Goal: Information Seeking & Learning: Find specific fact

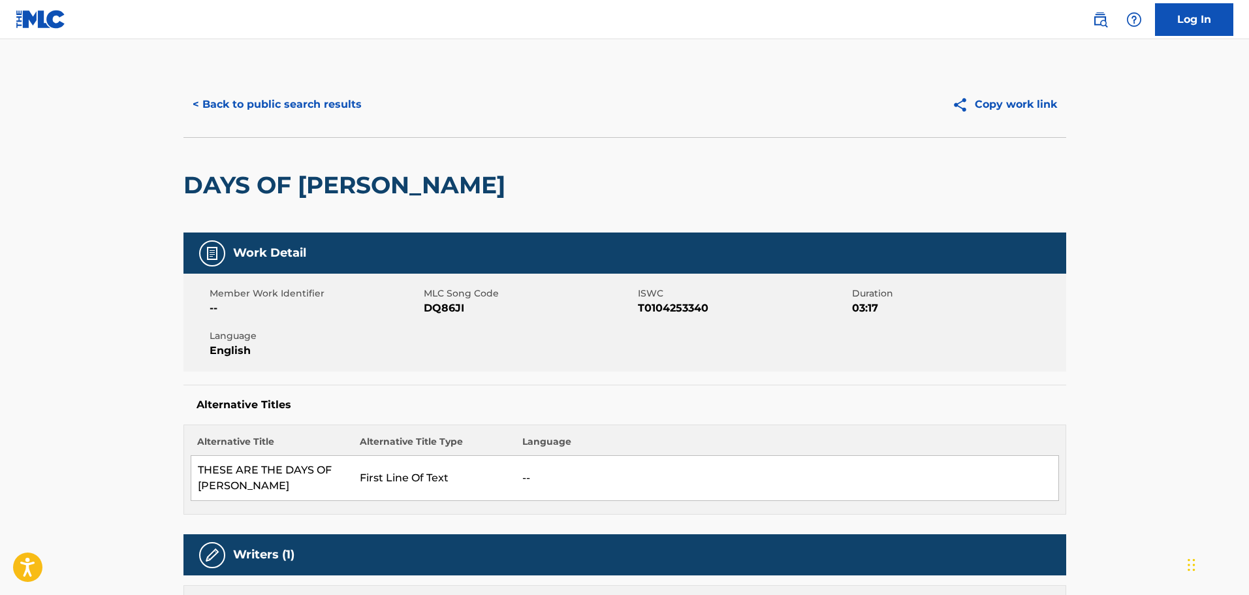
click at [219, 99] on button "< Back to public search results" at bounding box center [276, 104] width 187 height 33
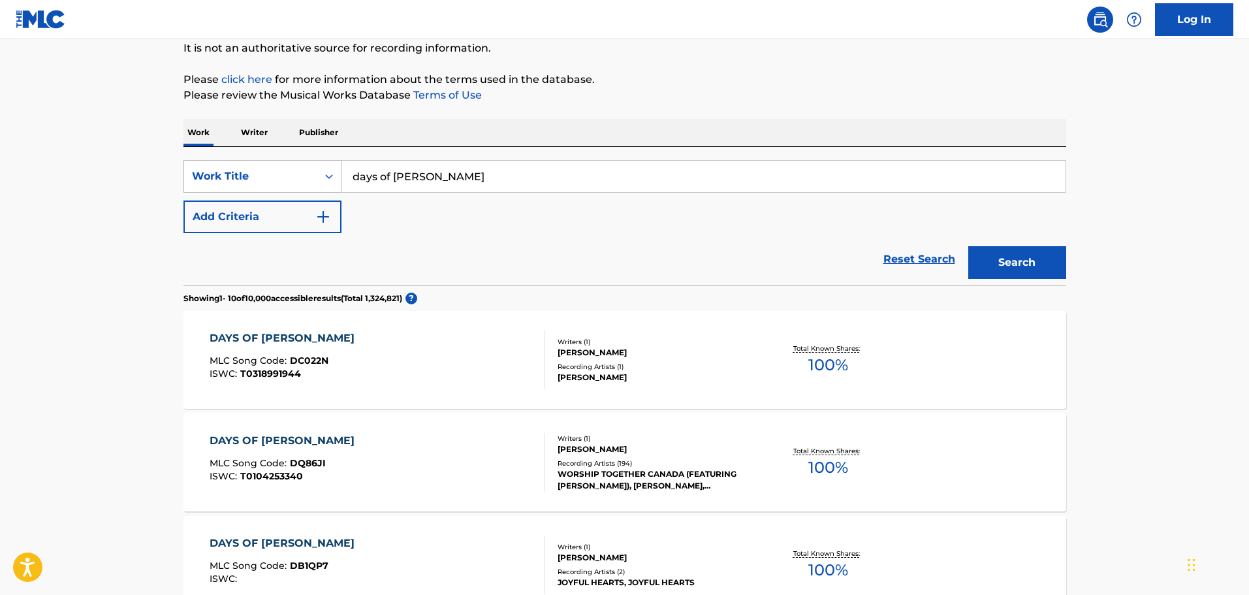
drag, startPoint x: 424, startPoint y: 178, endPoint x: 330, endPoint y: 168, distance: 94.5
click at [330, 168] on div "SearchWithCriteria81e132b0-321c-4371-8118-6717e9f58169 Work Title days of [PERS…" at bounding box center [624, 176] width 883 height 33
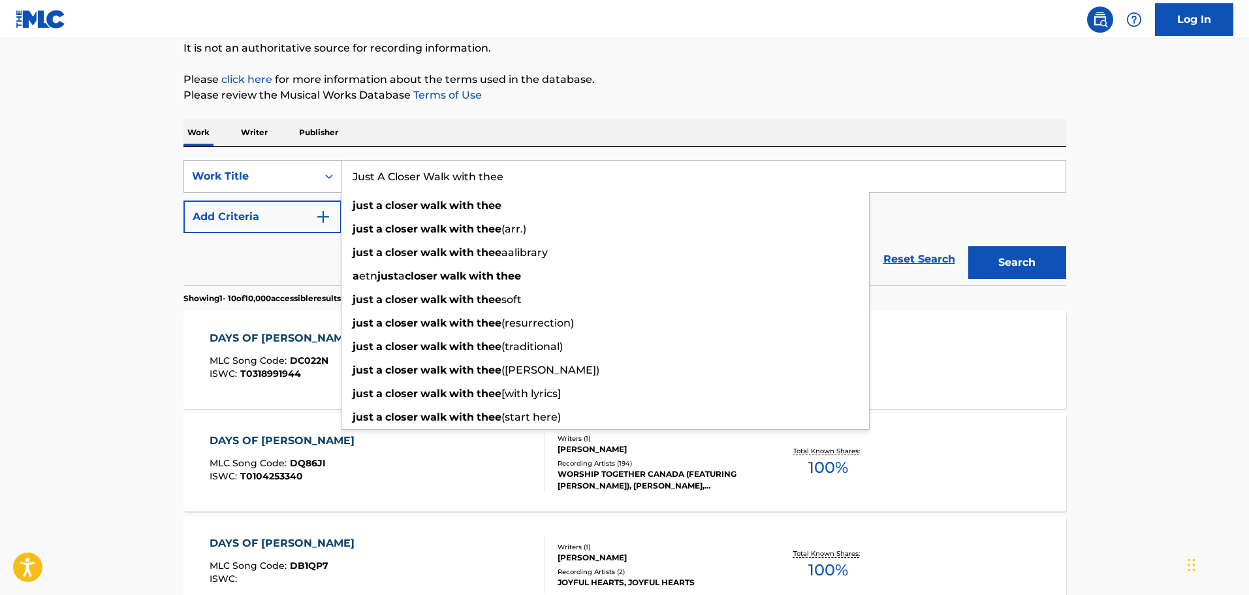
type input "Just A Closer Walk with thee"
click at [968, 246] on button "Search" at bounding box center [1017, 262] width 98 height 33
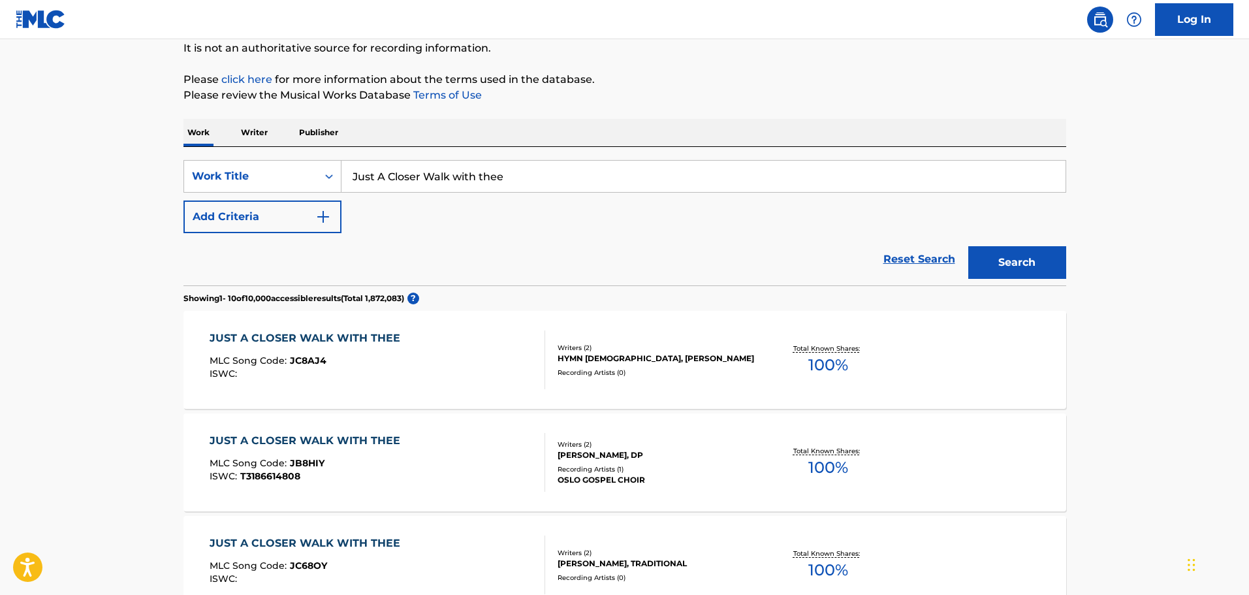
scroll to position [0, 0]
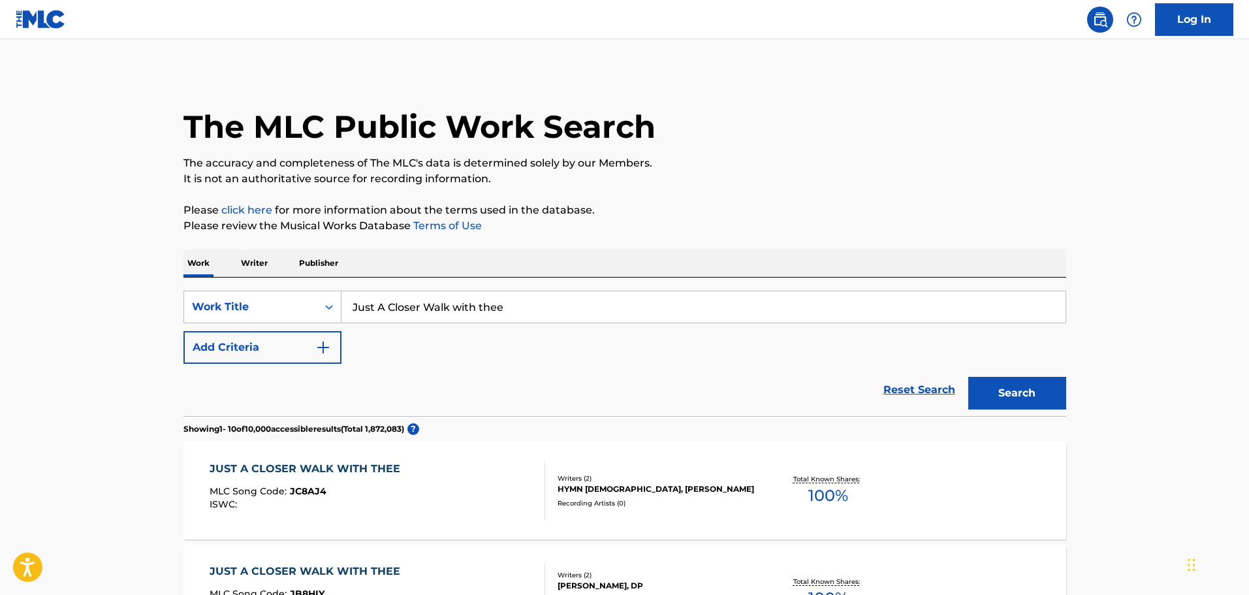
click at [320, 342] on img "Search Form" at bounding box center [323, 348] width 16 height 16
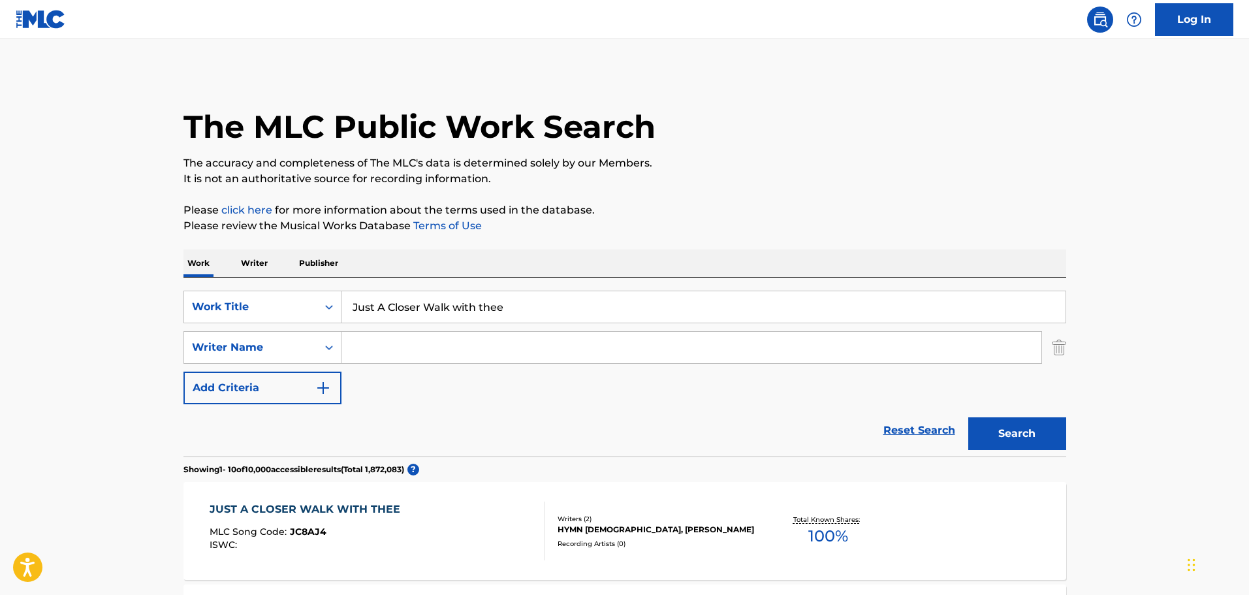
click at [360, 351] on input "Search Form" at bounding box center [692, 347] width 700 height 31
click at [997, 436] on button "Search" at bounding box center [1017, 433] width 98 height 33
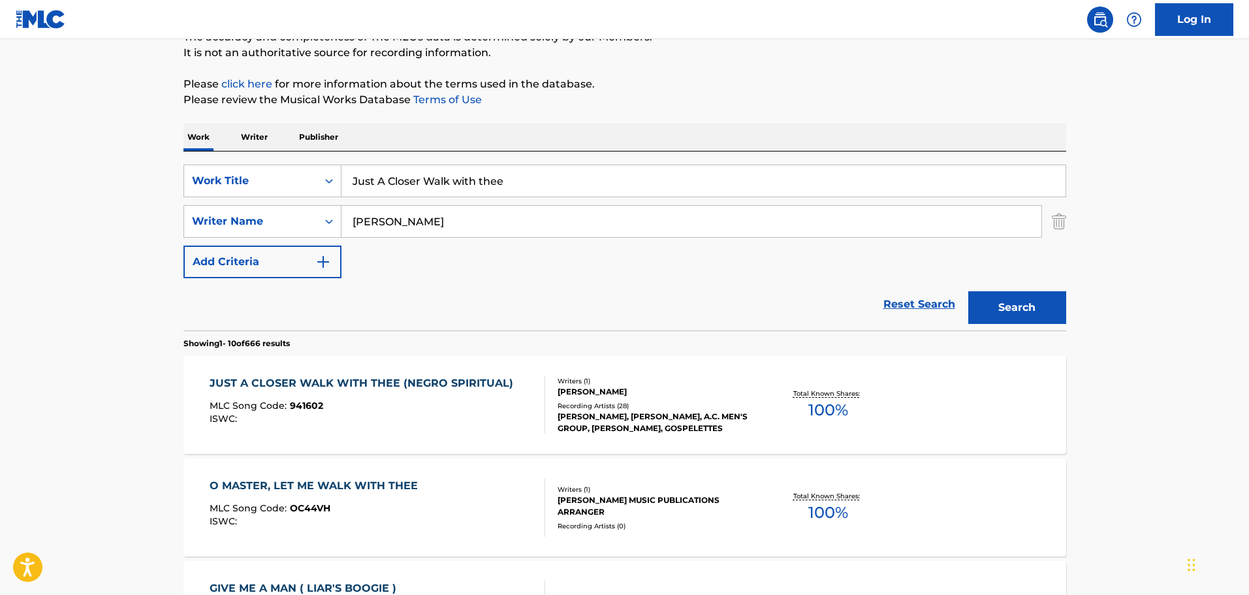
scroll to position [131, 0]
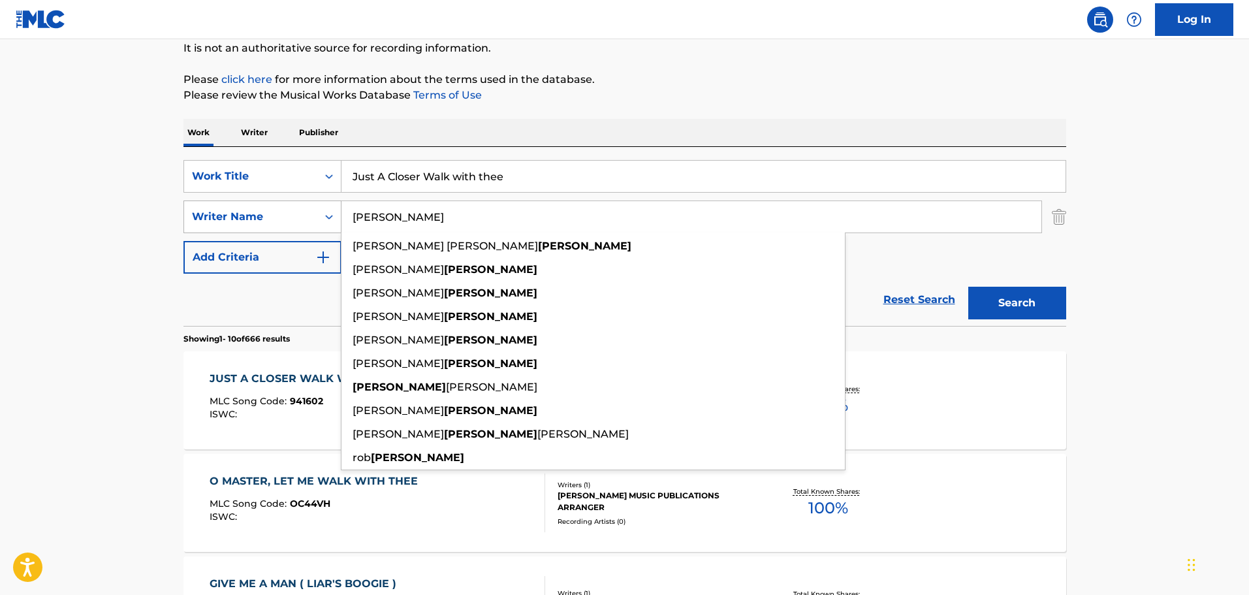
drag, startPoint x: 407, startPoint y: 217, endPoint x: 297, endPoint y: 215, distance: 110.4
click at [297, 215] on div "SearchWithCriteriaae359e1d-3e12-435c-90e7-1186c4677d39 Writer Name [PERSON_NAME…" at bounding box center [624, 216] width 883 height 33
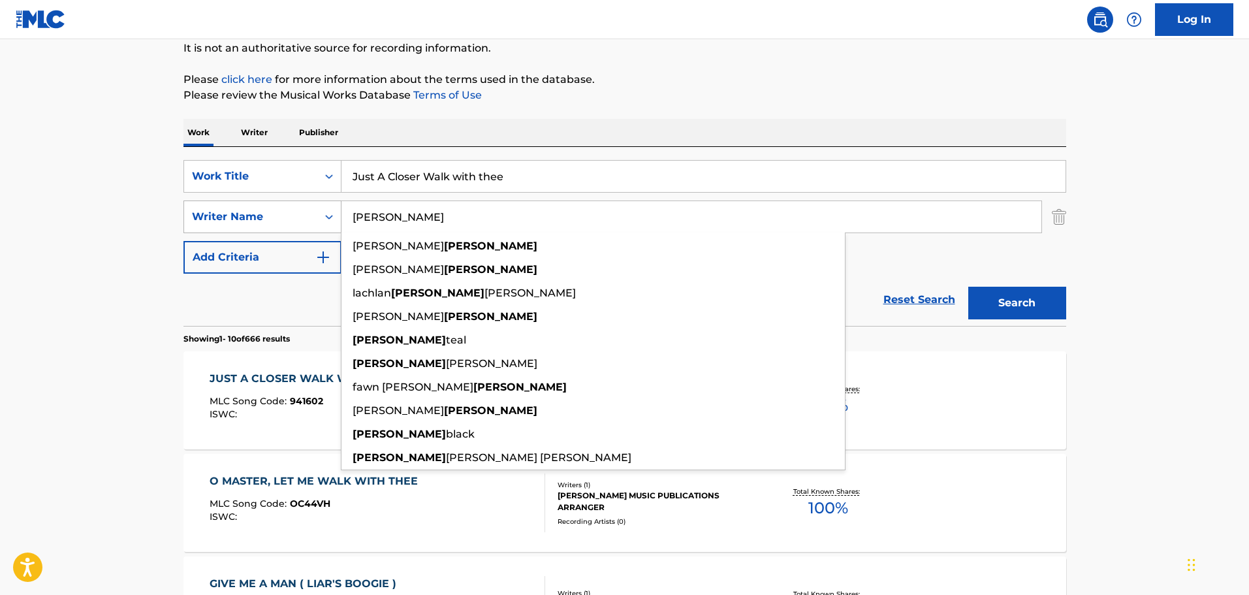
type input "[PERSON_NAME]"
click at [968, 287] on button "Search" at bounding box center [1017, 303] width 98 height 33
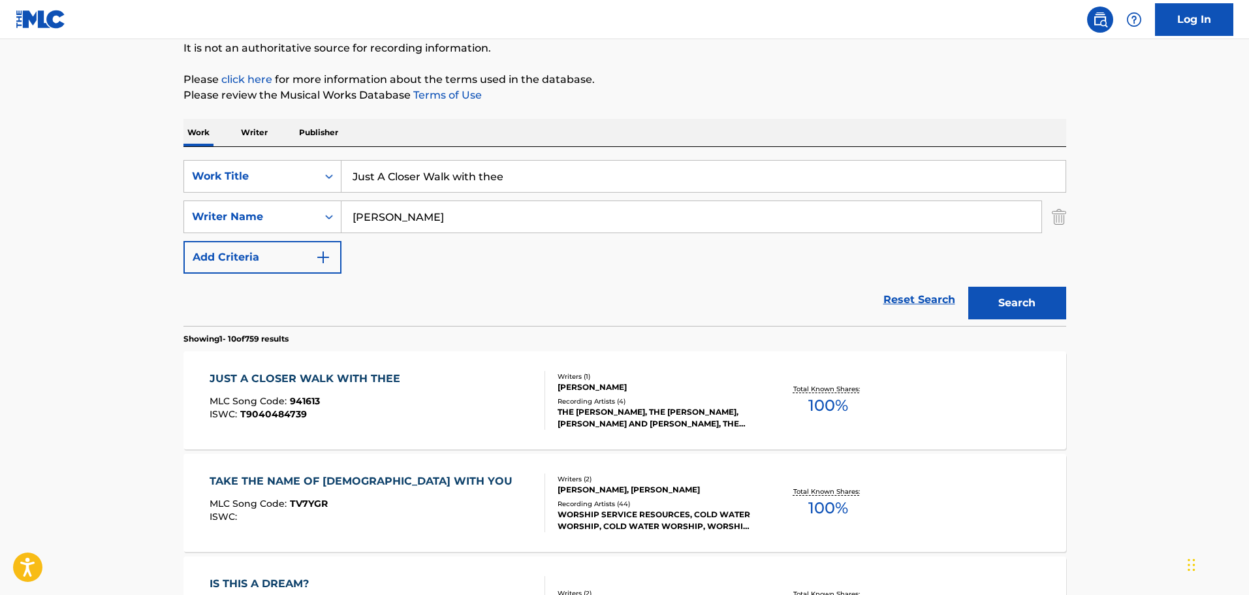
click at [326, 410] on div "ISWC : T9040484739" at bounding box center [308, 414] width 197 height 10
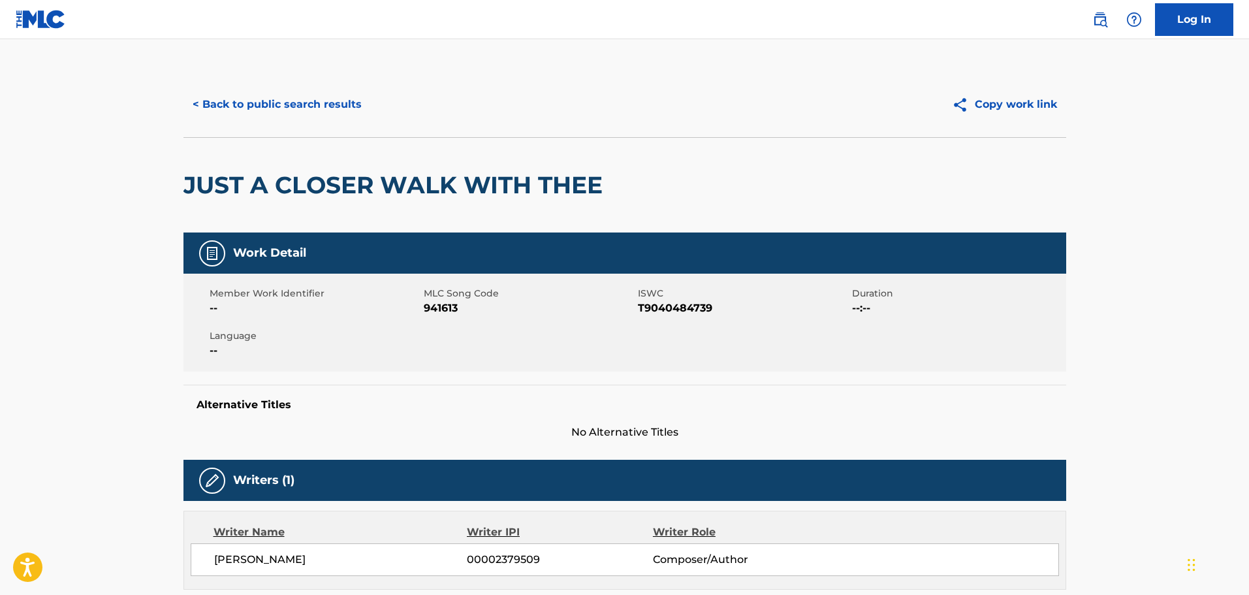
click at [298, 103] on button "< Back to public search results" at bounding box center [276, 104] width 187 height 33
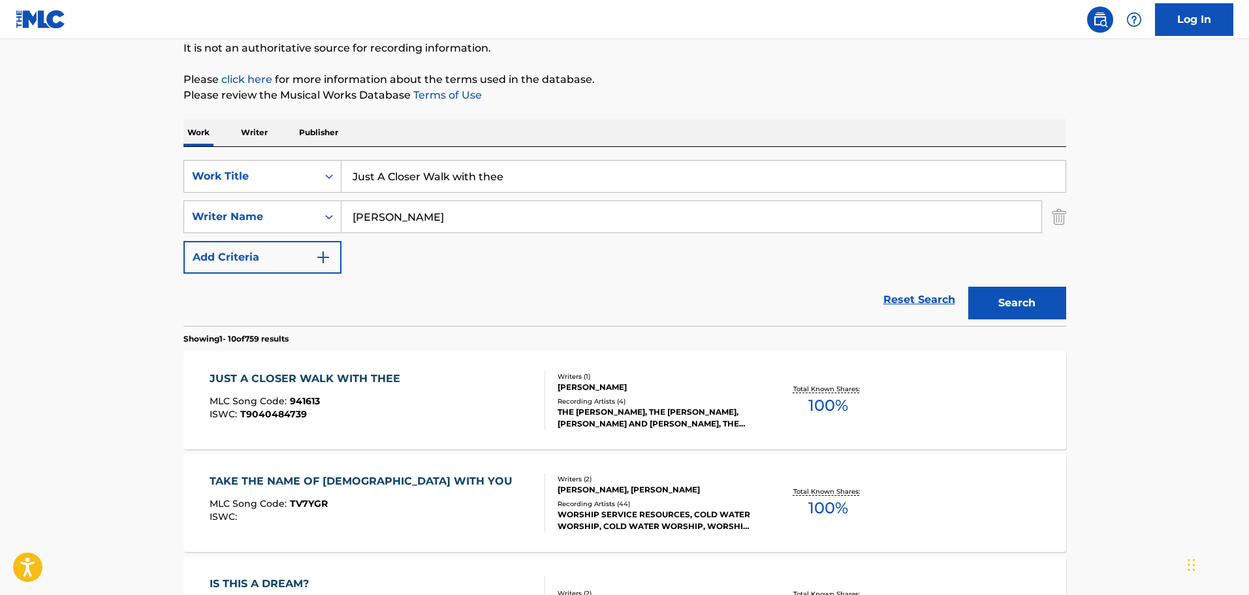
click at [1061, 214] on img "Search Form" at bounding box center [1059, 216] width 14 height 33
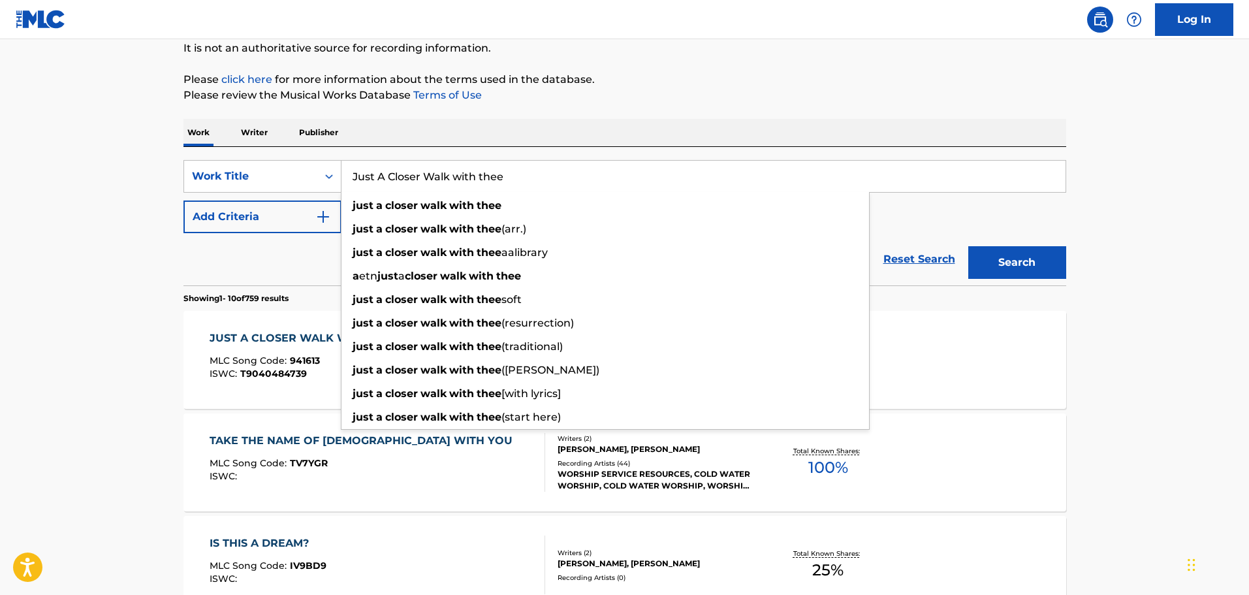
drag, startPoint x: 526, startPoint y: 179, endPoint x: 351, endPoint y: 172, distance: 175.1
click at [351, 172] on input "Just A Closer Walk with thee" at bounding box center [704, 176] width 724 height 31
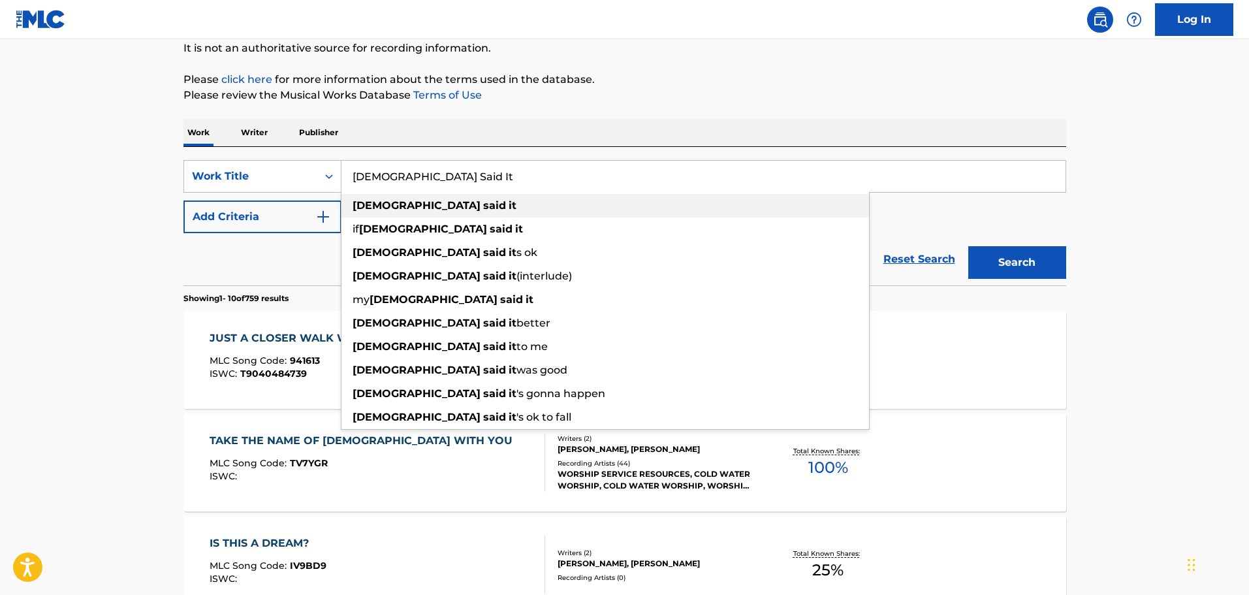
click at [483, 203] on strong "said" at bounding box center [494, 205] width 23 height 12
type input "[DEMOGRAPHIC_DATA] said it"
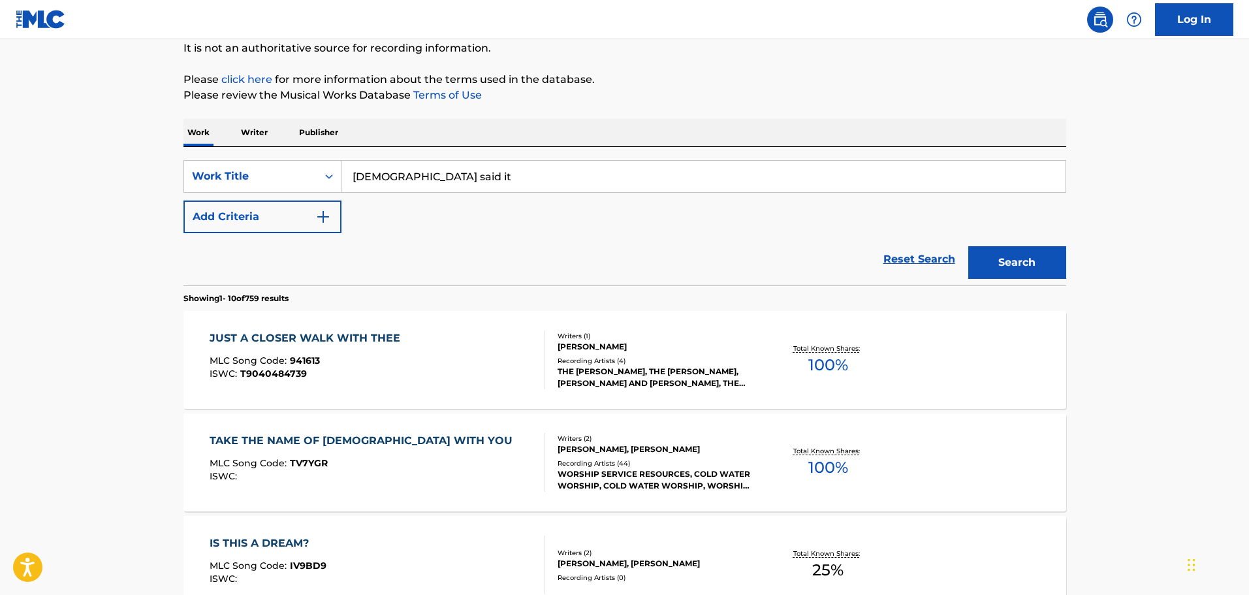
click at [1037, 249] on button "Search" at bounding box center [1017, 262] width 98 height 33
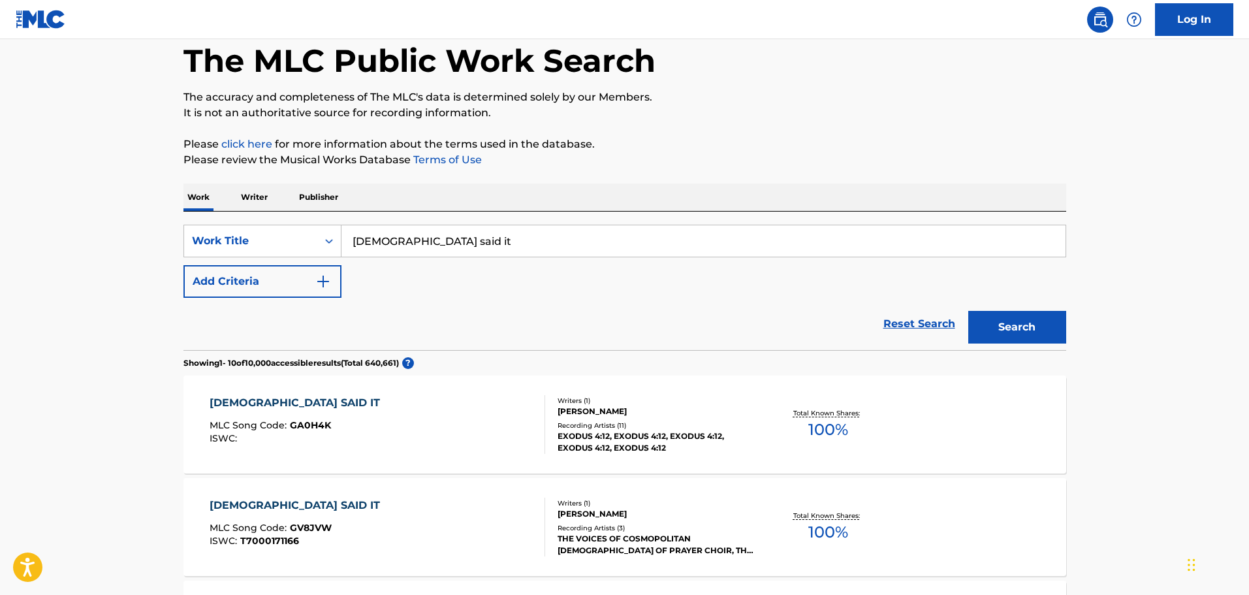
scroll to position [0, 0]
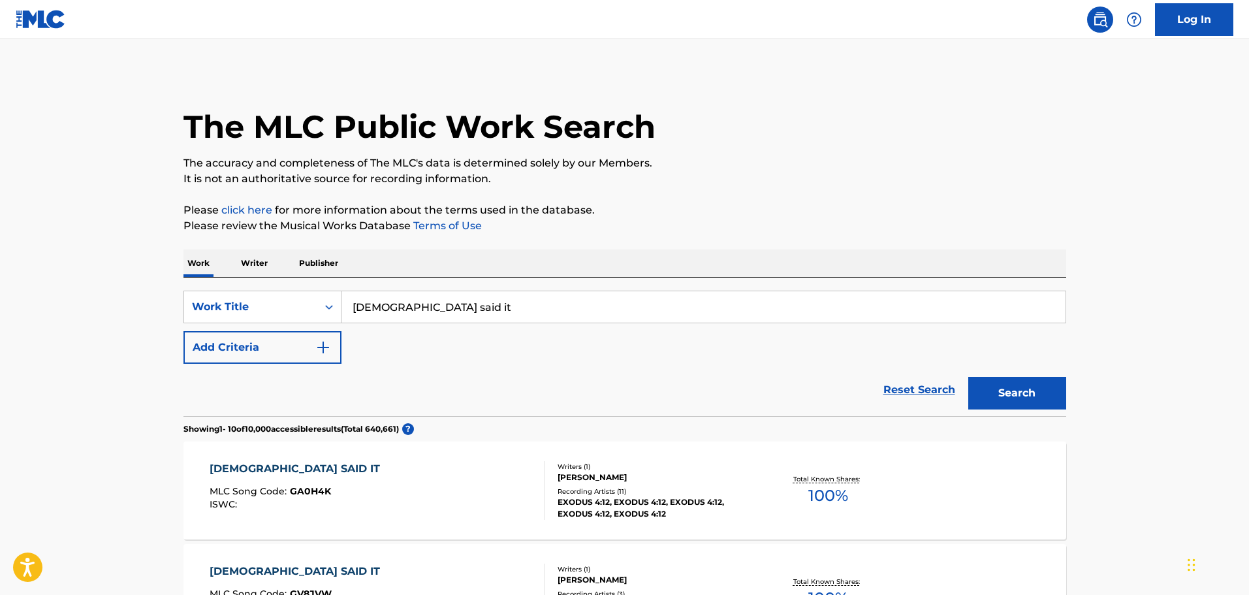
click at [321, 343] on img "Search Form" at bounding box center [323, 348] width 16 height 16
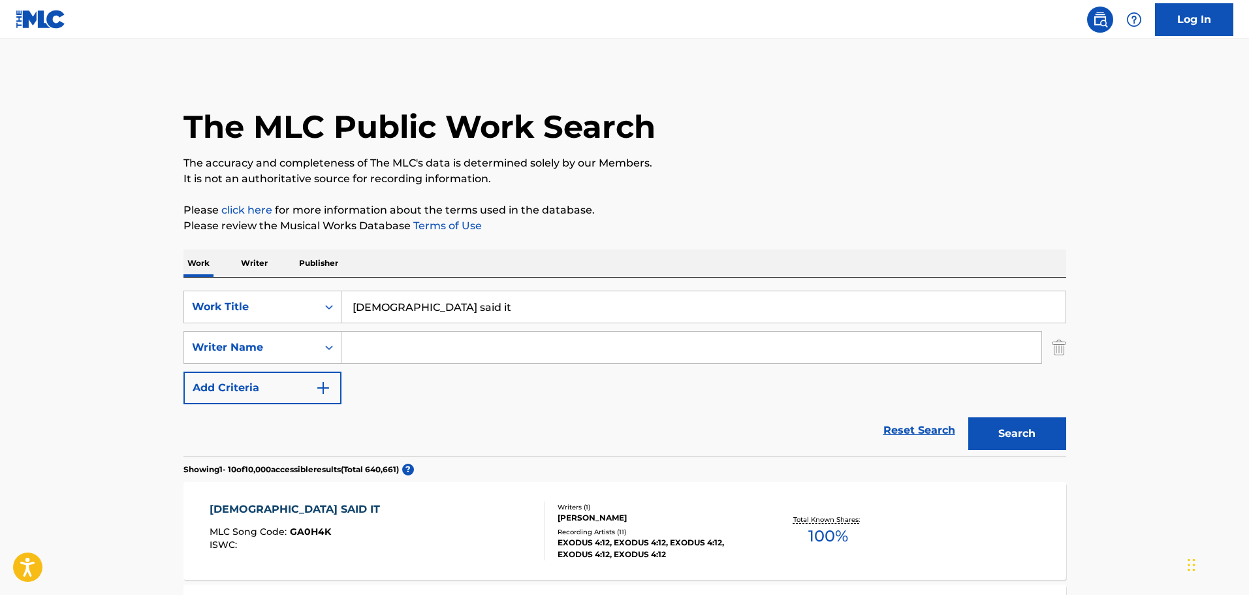
click at [366, 349] on input "Search Form" at bounding box center [692, 347] width 700 height 31
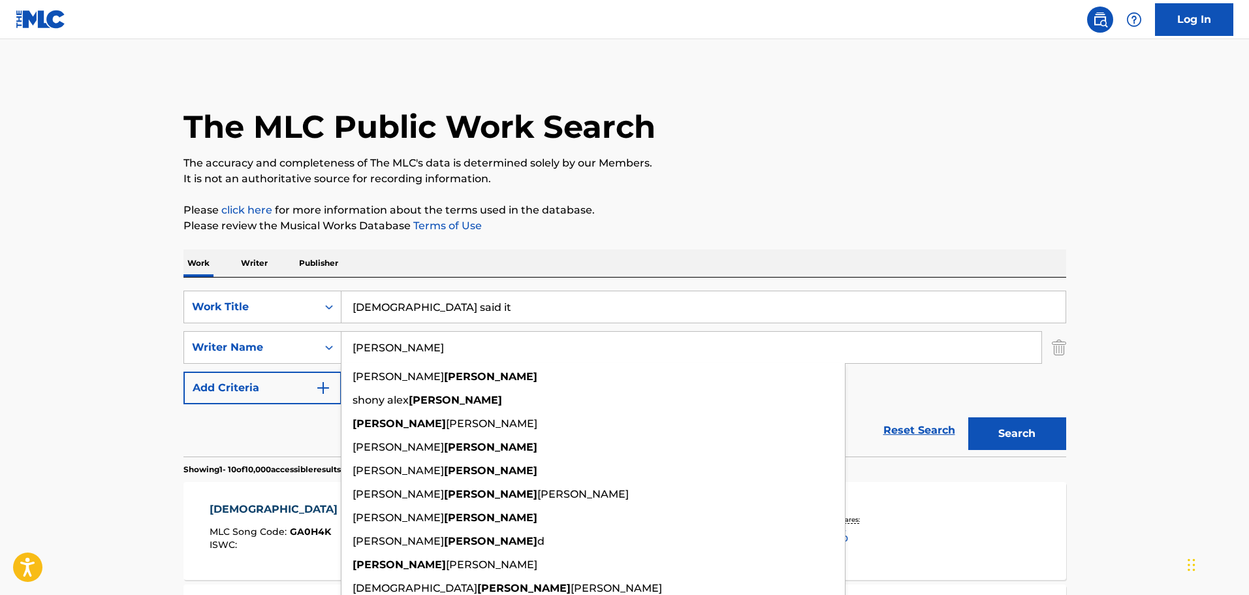
type input "[PERSON_NAME]"
click at [968, 417] on button "Search" at bounding box center [1017, 433] width 98 height 33
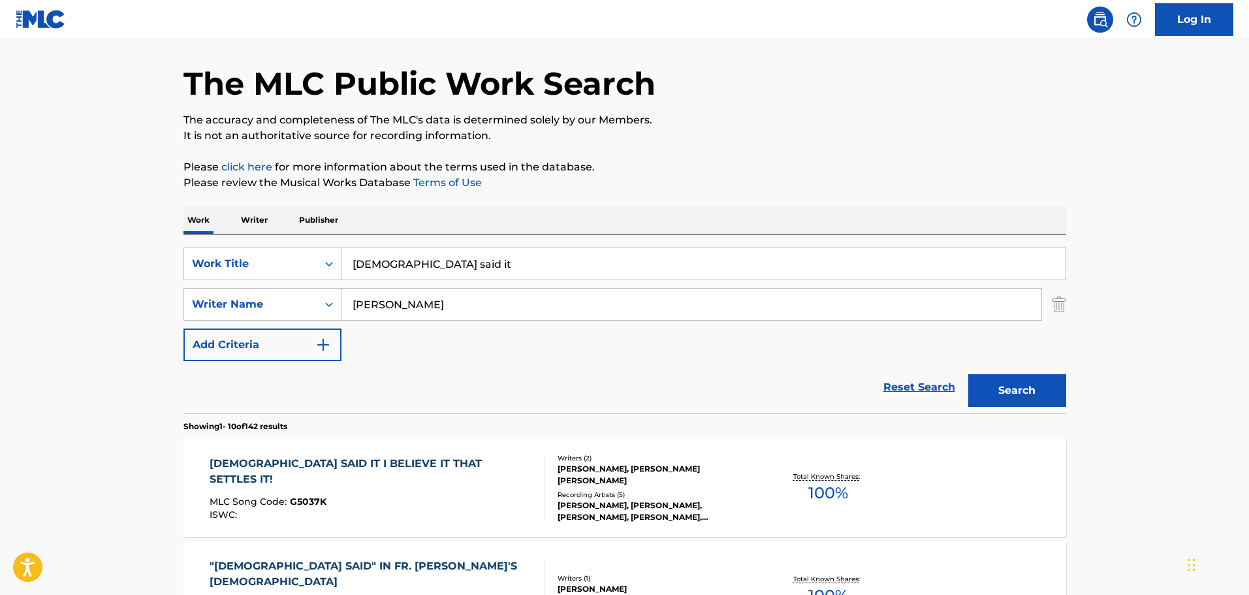
scroll to position [65, 0]
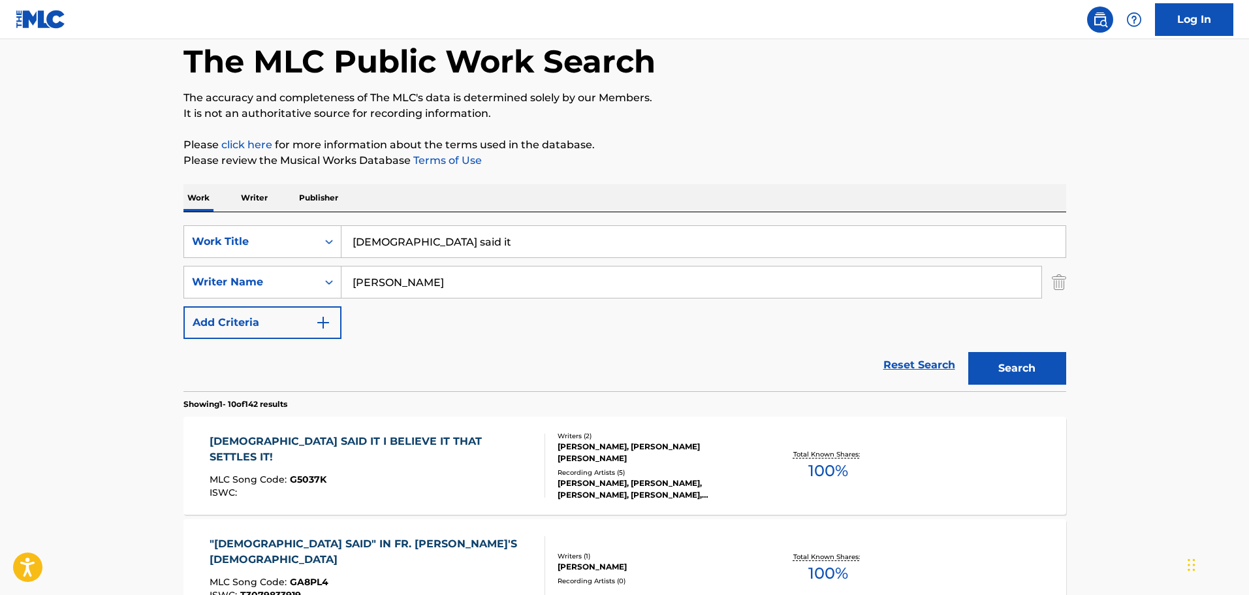
click at [410, 441] on div "[DEMOGRAPHIC_DATA] SAID IT I BELIEVE IT THAT SETTLES IT!" at bounding box center [372, 449] width 325 height 31
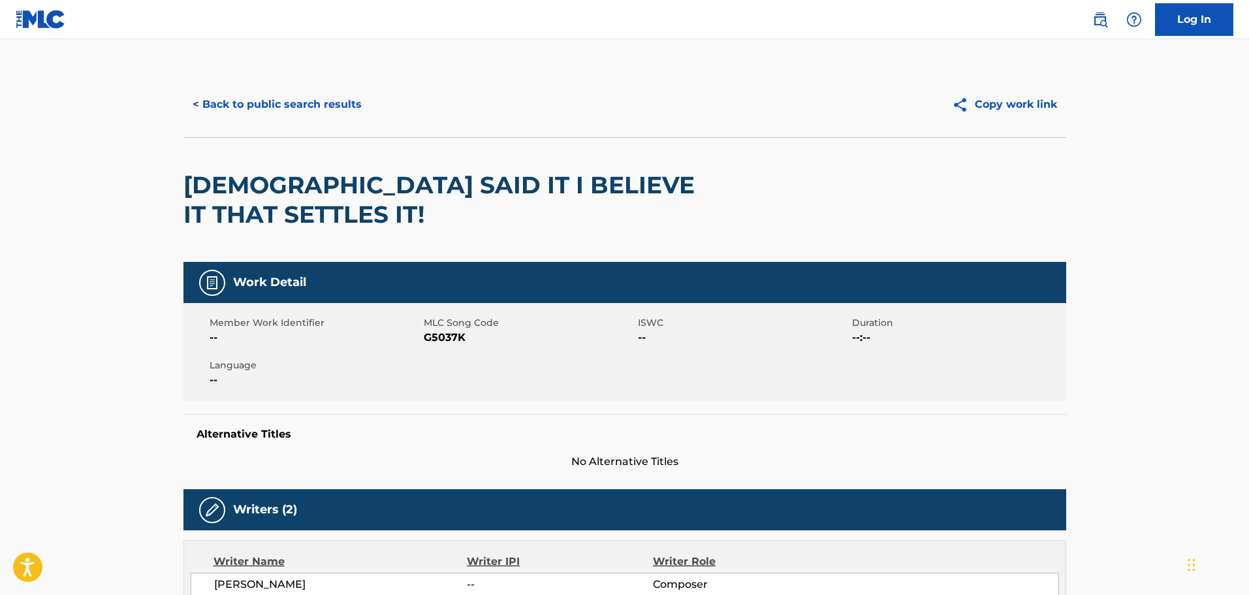
click at [234, 104] on button "< Back to public search results" at bounding box center [276, 104] width 187 height 33
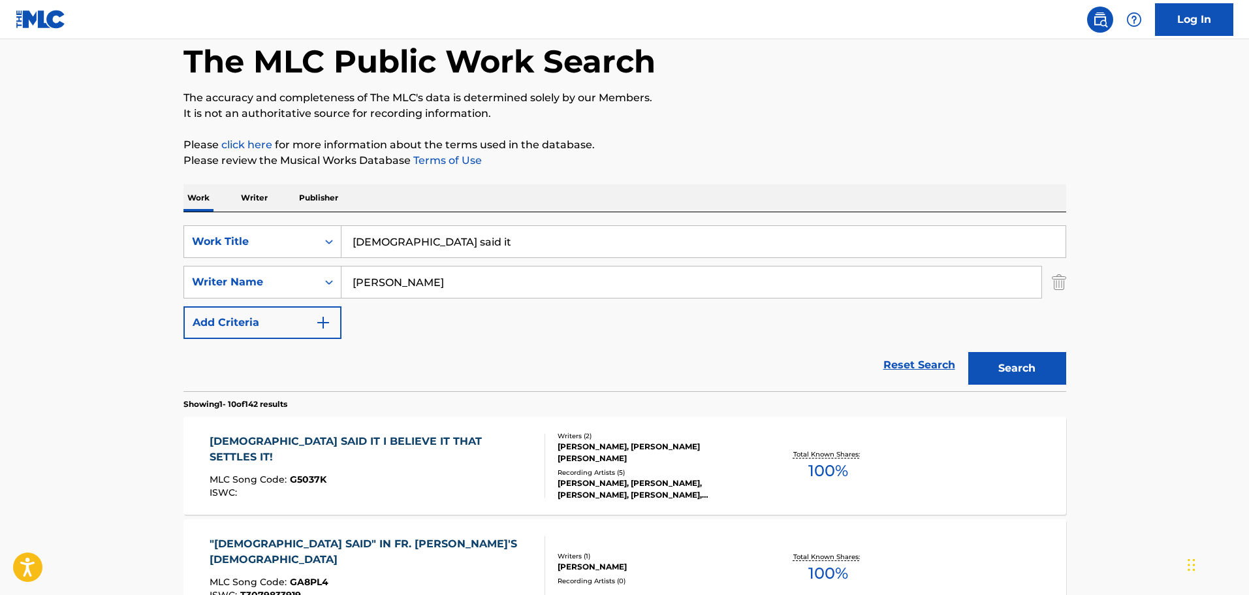
click at [1057, 286] on img "Search Form" at bounding box center [1059, 282] width 14 height 33
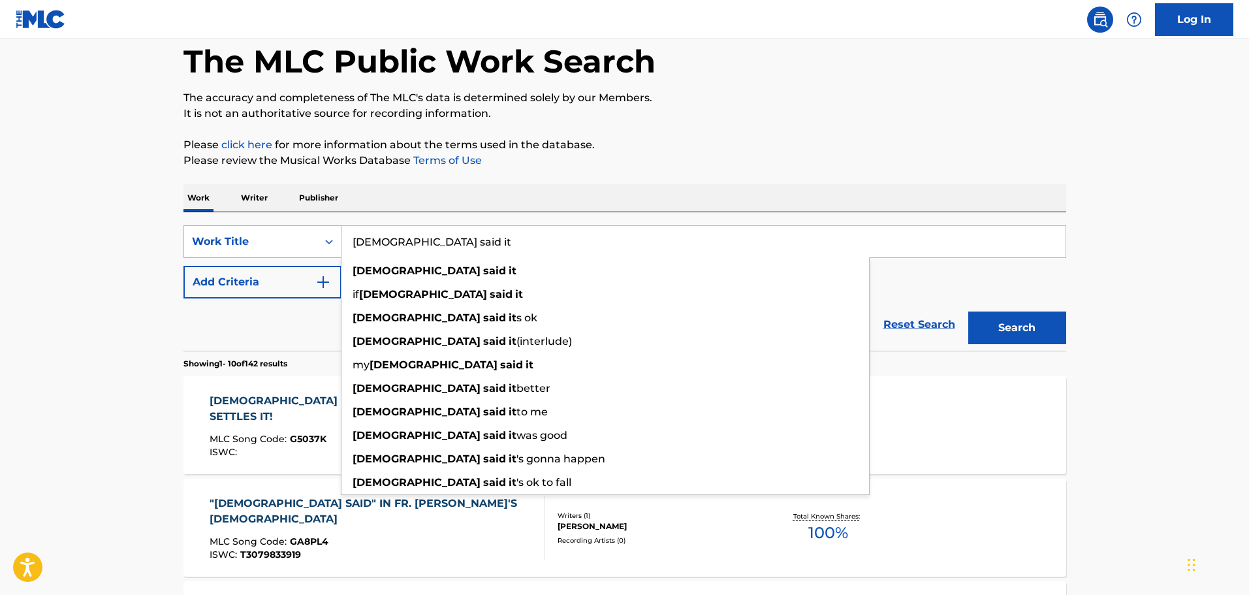
drag, startPoint x: 414, startPoint y: 249, endPoint x: 196, endPoint y: 257, distance: 218.2
click at [196, 257] on div "SearchWithCriteria81e132b0-321c-4371-8118-6717e9f58169 Work Title [DEMOGRAPHIC_…" at bounding box center [624, 241] width 883 height 33
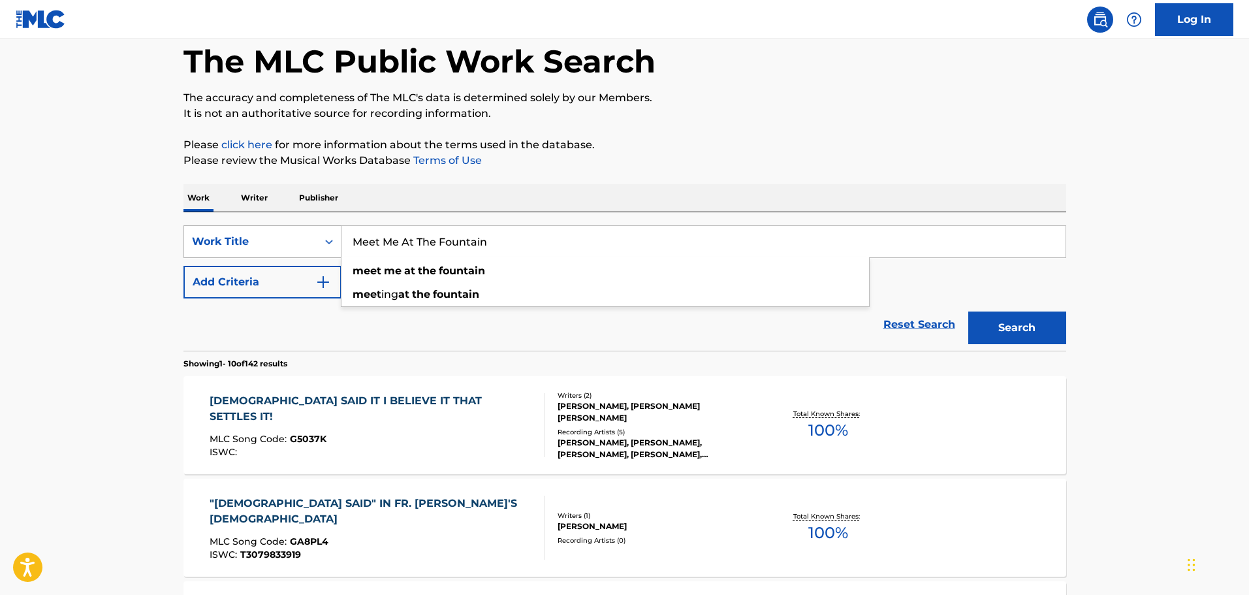
type input "Meet Me At The Fountain"
click at [968, 311] on button "Search" at bounding box center [1017, 327] width 98 height 33
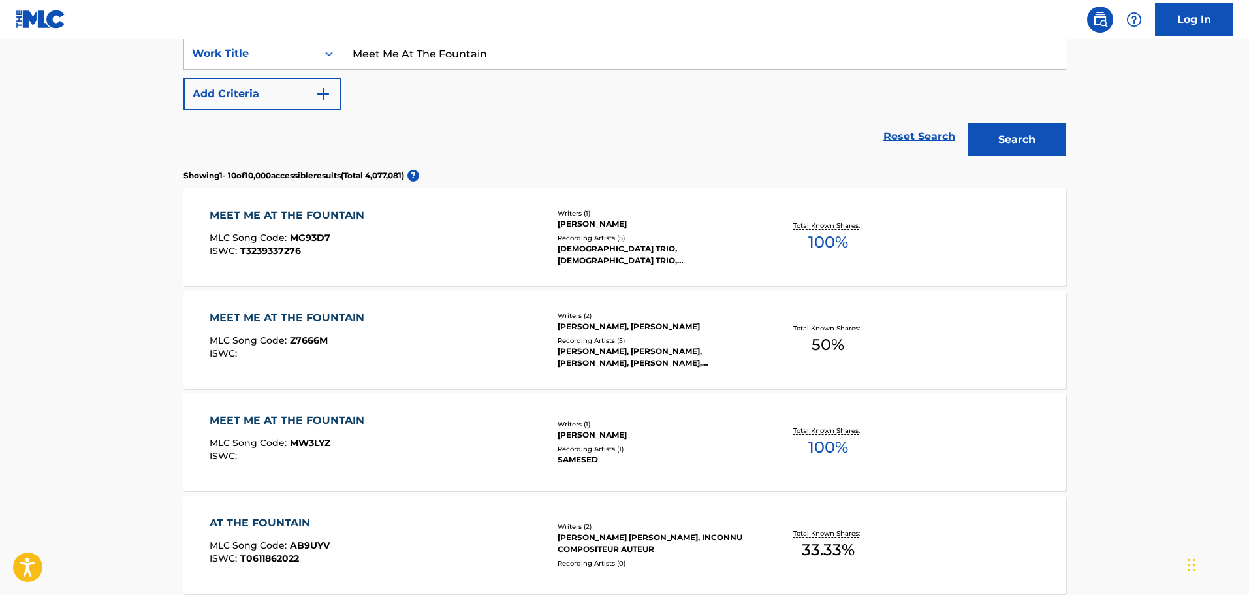
scroll to position [261, 0]
